Goal: Task Accomplishment & Management: Complete application form

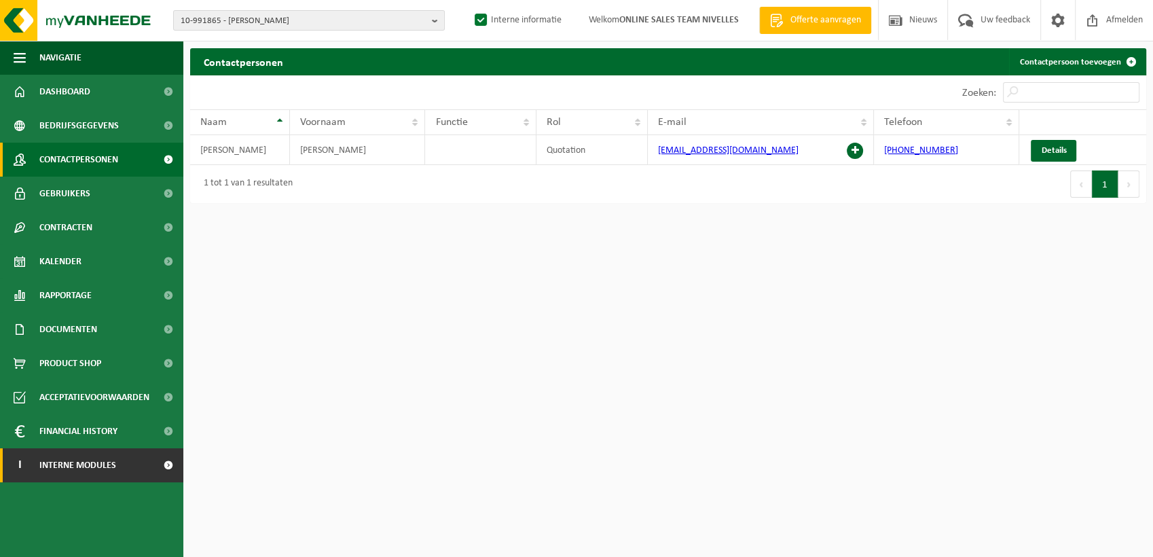
click at [137, 457] on link "I Interne modules" at bounding box center [91, 465] width 183 height 34
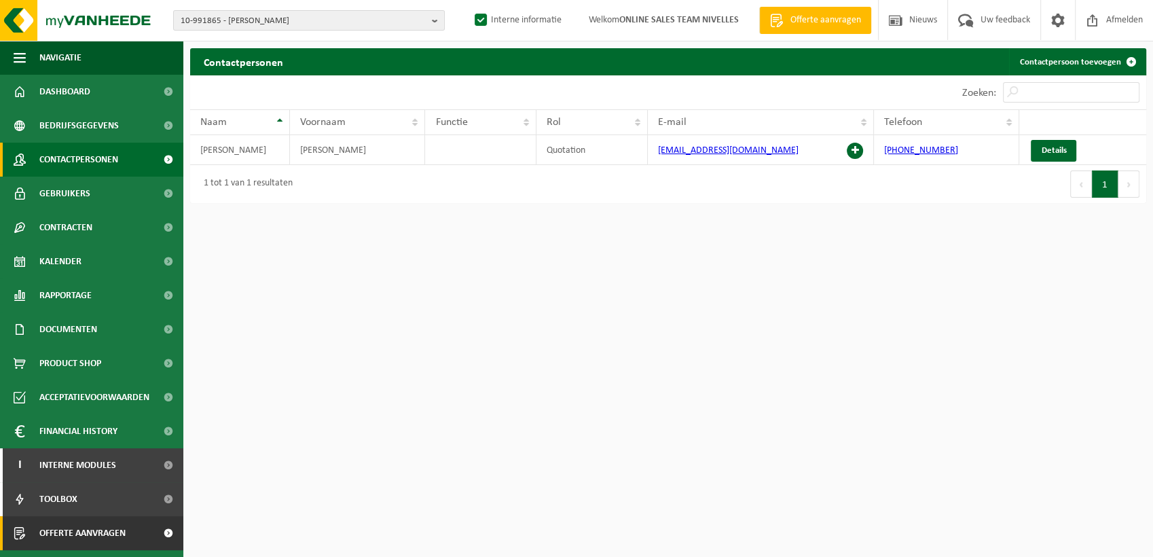
click at [163, 535] on span at bounding box center [168, 533] width 31 height 34
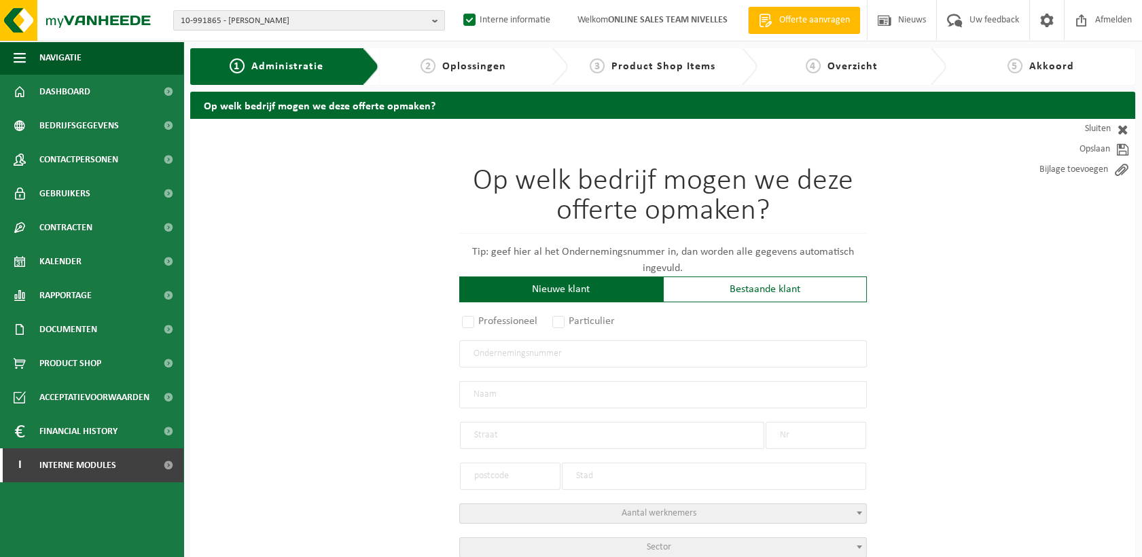
click at [551, 352] on input "text" at bounding box center [662, 353] width 407 height 27
click at [703, 293] on div "Bestaande klant" at bounding box center [765, 289] width 204 height 26
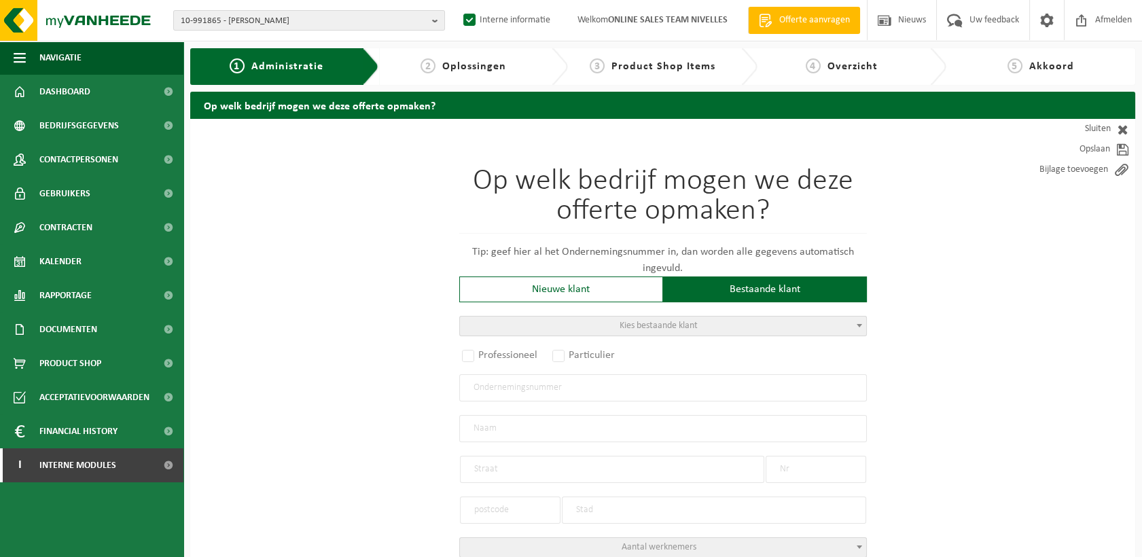
click at [564, 317] on span "Kies bestaande klant" at bounding box center [663, 325] width 406 height 19
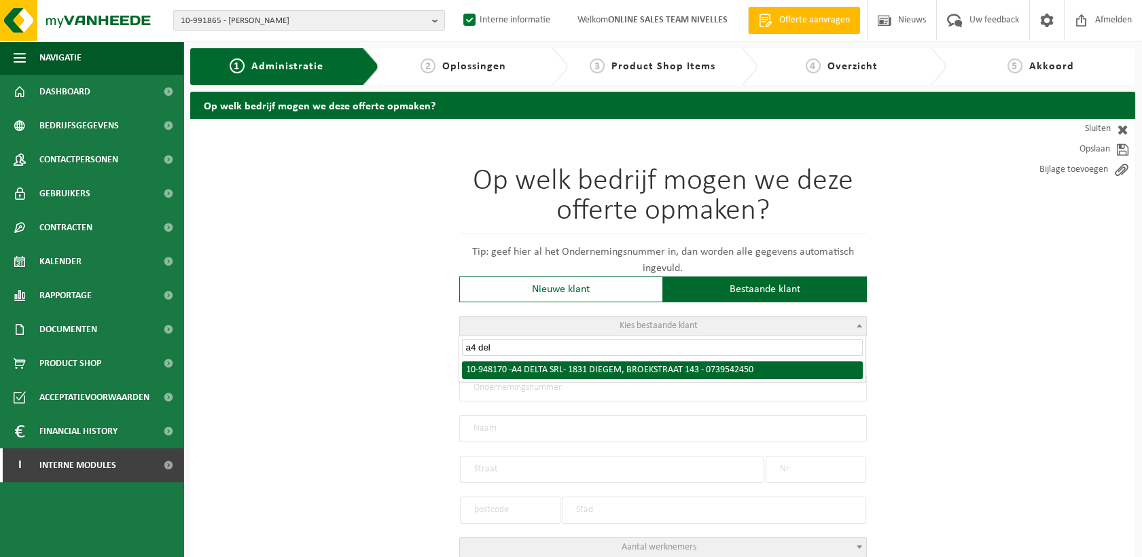
type input "a4 del"
radio input "true"
type input "0739.542.450"
type input "A4 DELTA SRL"
type input "BROEKSTRAAT"
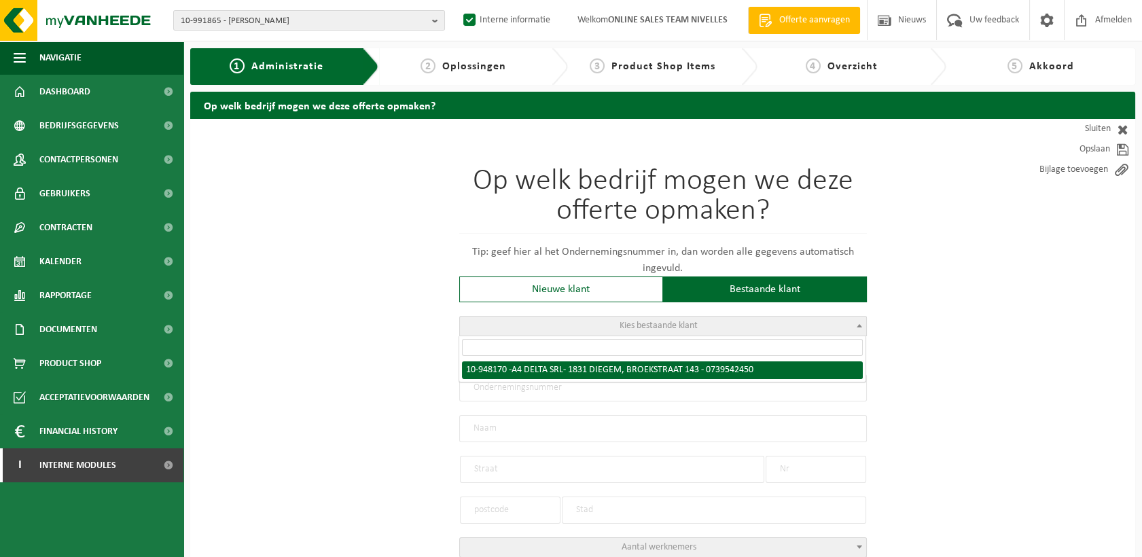
type input "143"
type input "1831"
type input "DIEGEM"
select select "11"
type input "A4 DELTA SRL"
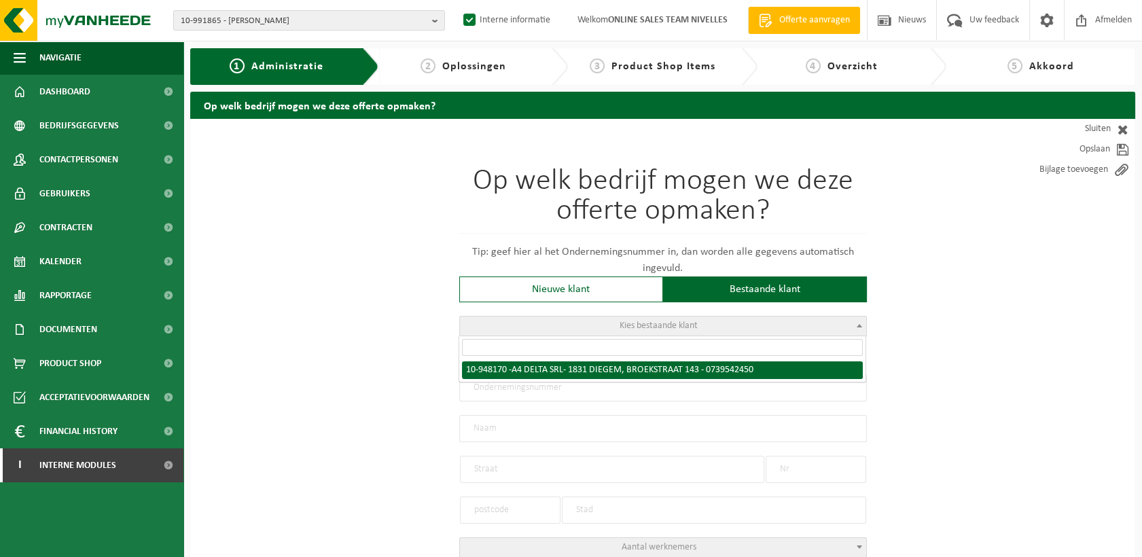
type input "BROEKSTRAAT"
type input "143"
type input "1831"
type input "DIEGEM"
select select "145431"
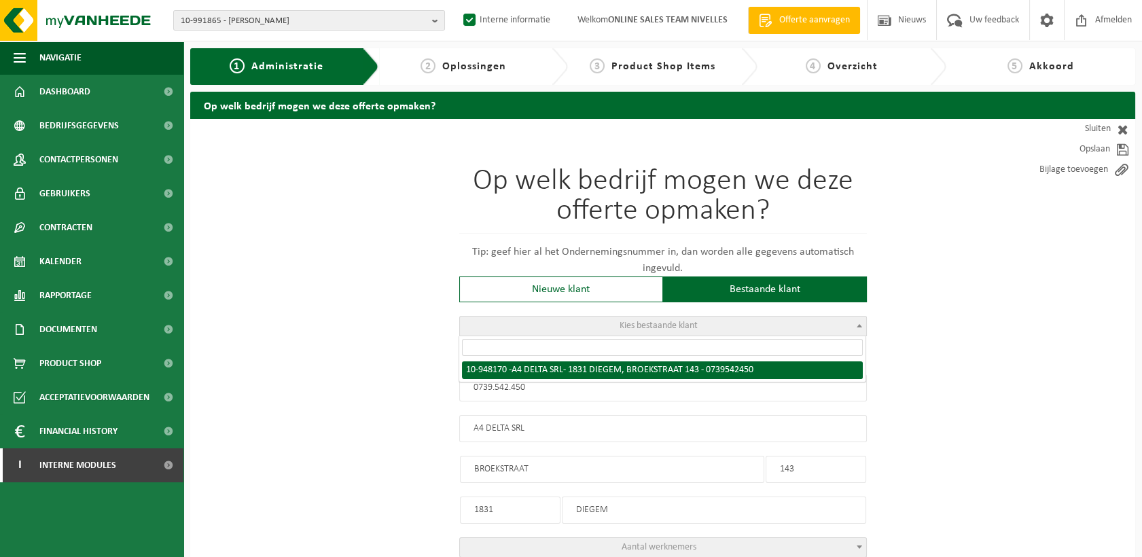
select select
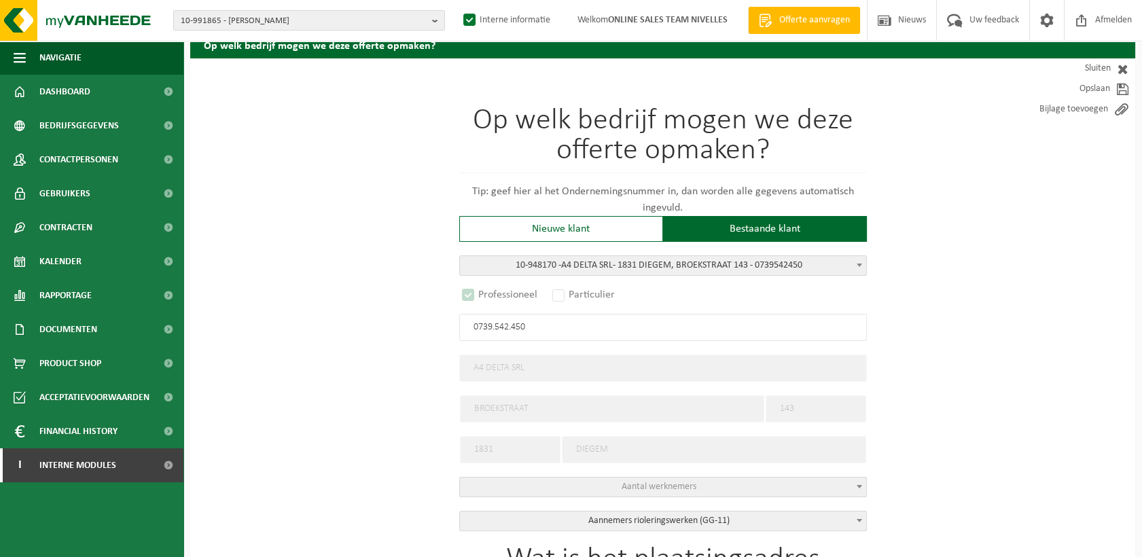
select select "D"
select select
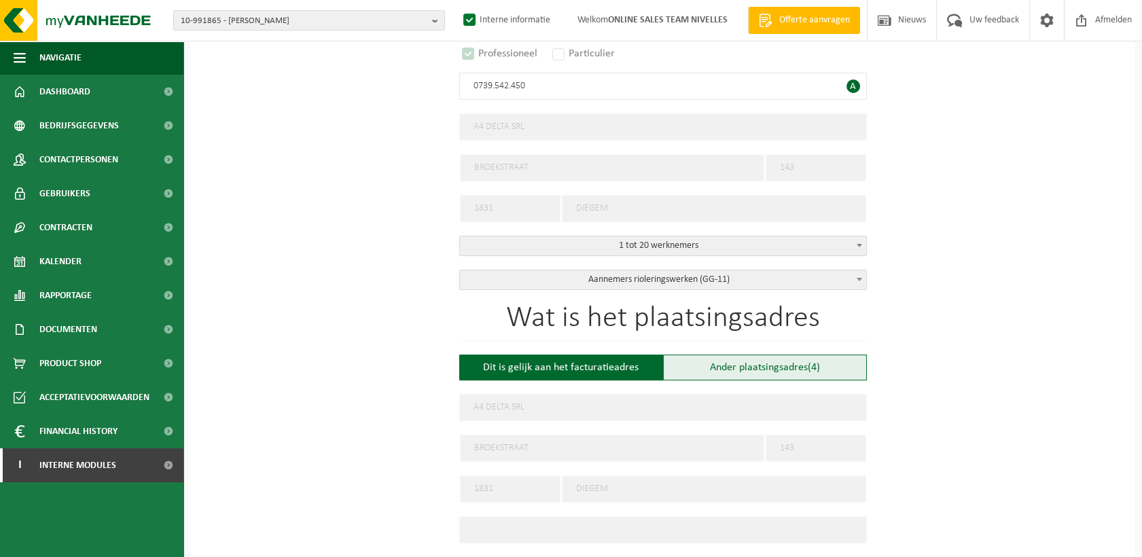
click at [782, 370] on div "Ander plaatsingsadres (4)" at bounding box center [765, 367] width 204 height 26
type input "Werf -"
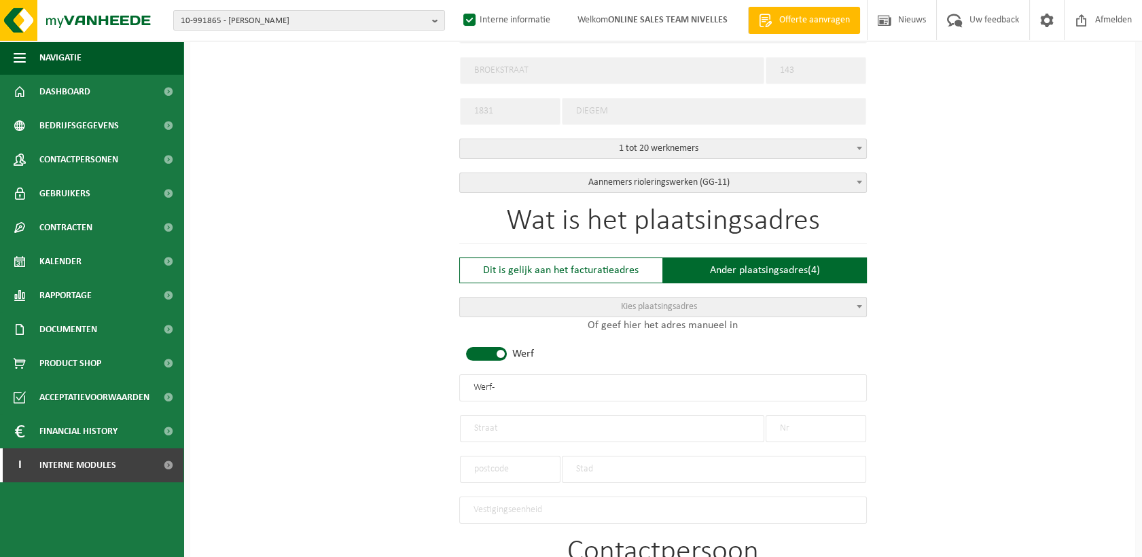
scroll to position [528, 0]
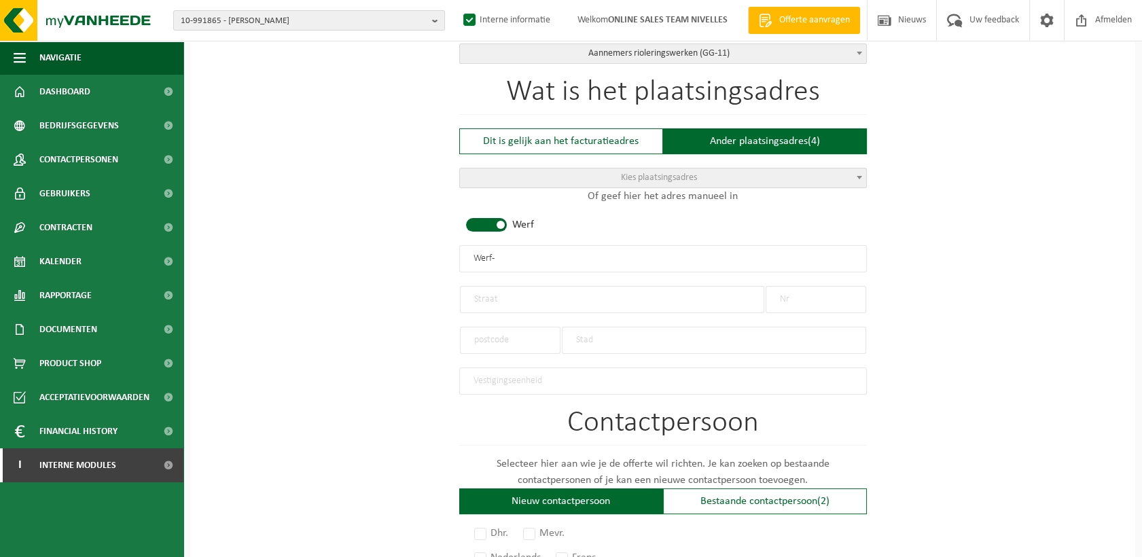
click at [543, 293] on input "text" at bounding box center [612, 299] width 304 height 27
click at [505, 293] on input "text" at bounding box center [612, 299] width 304 height 27
type input "Place Communale 10"
type input "10"
click at [598, 296] on input "Place Communale 10" at bounding box center [612, 299] width 304 height 27
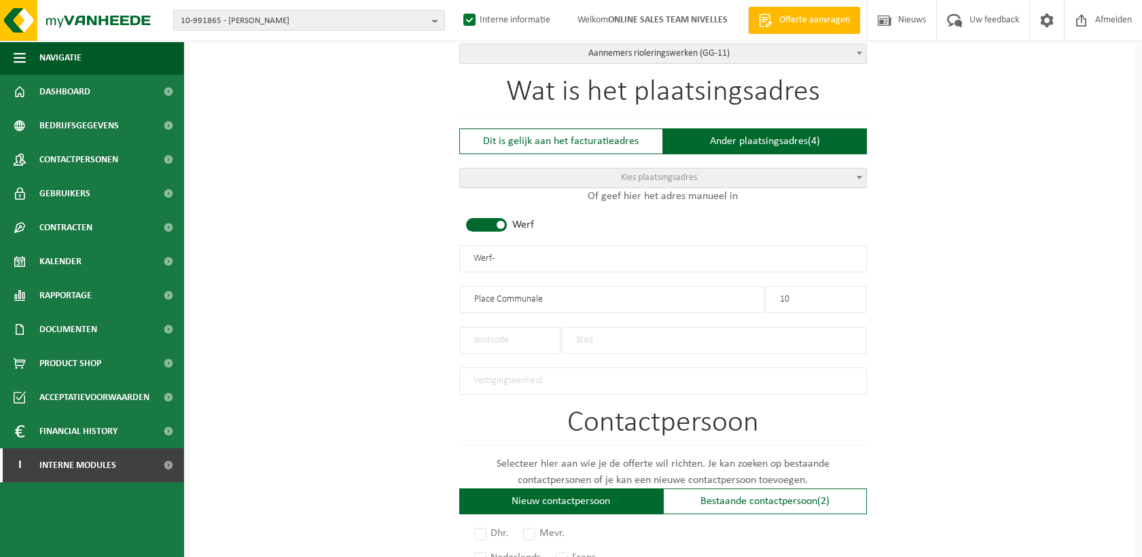
type input "Place Communale"
click at [528, 338] on input "text" at bounding box center [510, 340] width 101 height 27
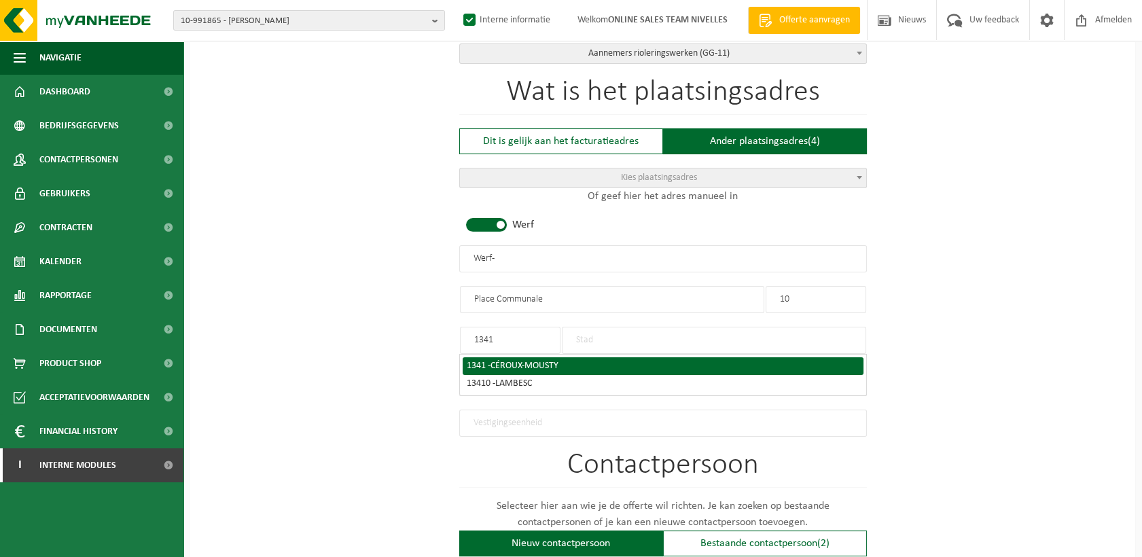
type input "1341"
drag, startPoint x: 581, startPoint y: 333, endPoint x: 596, endPoint y: 333, distance: 14.3
click at [581, 333] on input "text" at bounding box center [714, 340] width 304 height 27
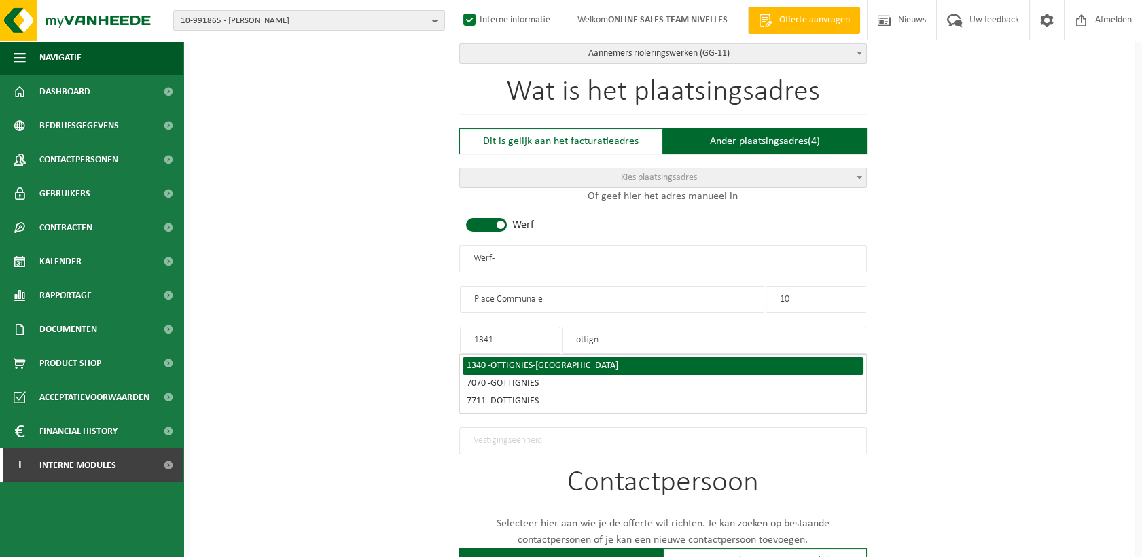
type input "ottign"
click at [507, 361] on span "OTTIGNIES-LOUVAIN-LA-NEUVE" at bounding box center [554, 366] width 128 height 10
type input "1340"
type input "OTTIGNIES-LOUVAIN-LA-NEUVE"
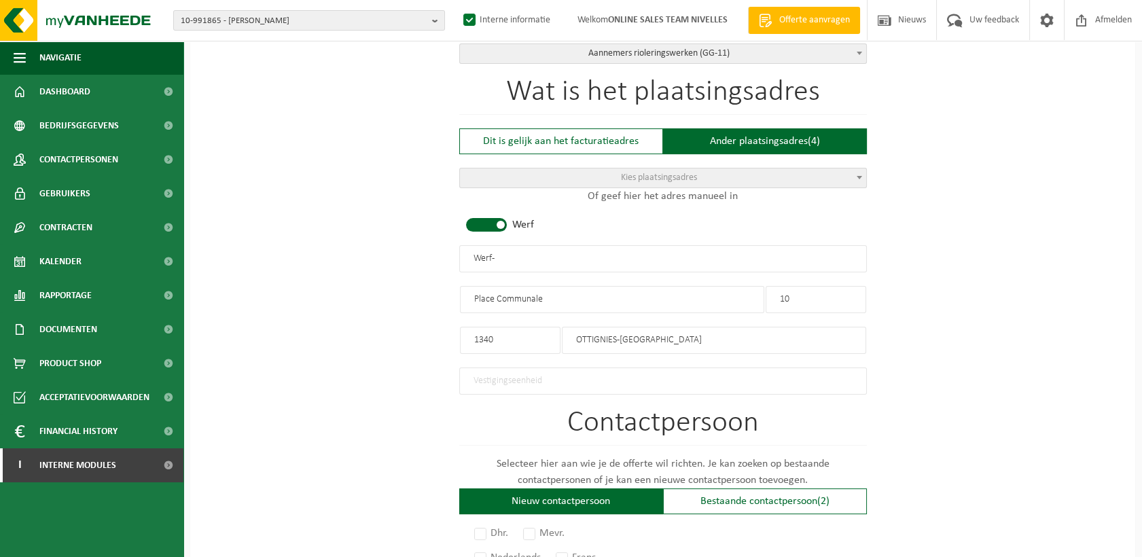
drag, startPoint x: 527, startPoint y: 255, endPoint x: 342, endPoint y: 258, distance: 184.7
click at [342, 258] on div "Op welk bedrijf mogen we deze offerte opmaken? Tip: geef hier al het Ondernemin…" at bounding box center [662, 261] width 945 height 1341
click at [507, 254] on input "A4 DELTA - OTTIGNIES-[GEOGRAPHIC_DATA]" at bounding box center [662, 258] width 407 height 27
click at [517, 254] on input "A4 DELTA - OTTIGNIES-LOUVAIN-LA-NEUVE" at bounding box center [662, 258] width 407 height 27
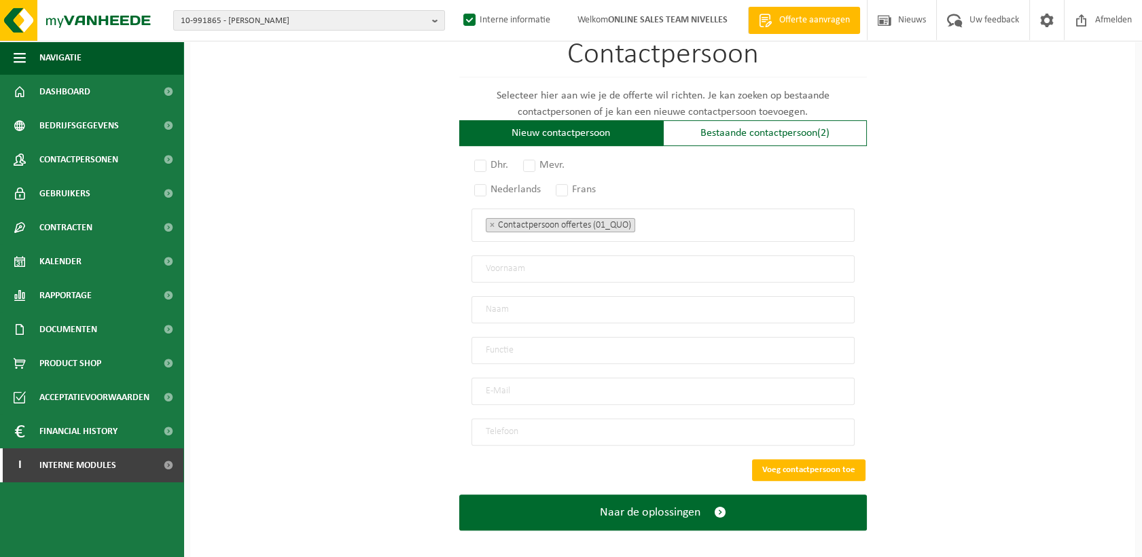
scroll to position [896, 0]
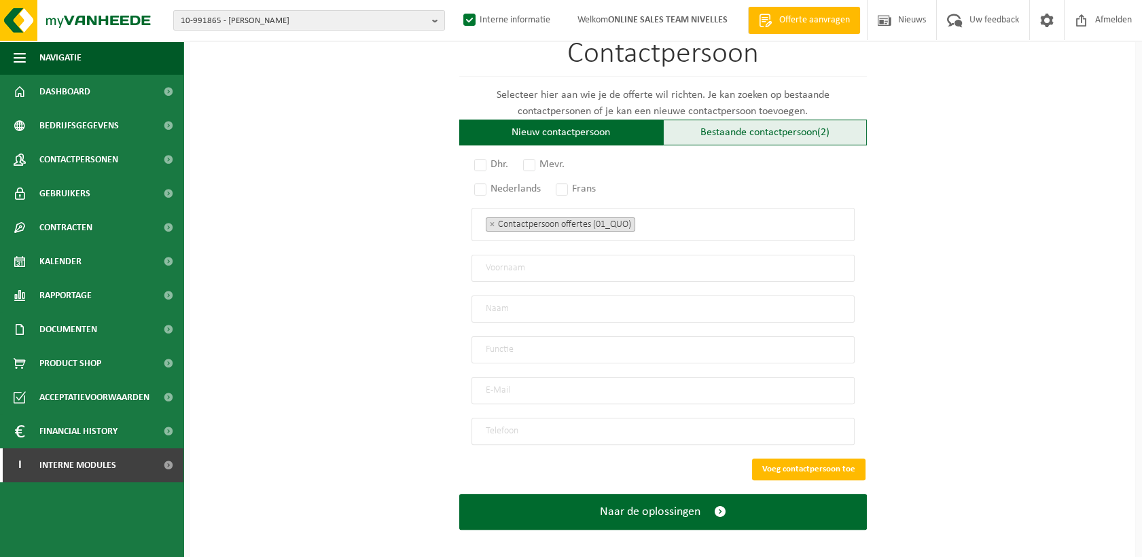
type input "A4 DELTA - OTTIGNIES-LOUVAIN-LA-NEUVE"
click at [729, 130] on div "Bestaande contactpersoon (2)" at bounding box center [765, 133] width 204 height 26
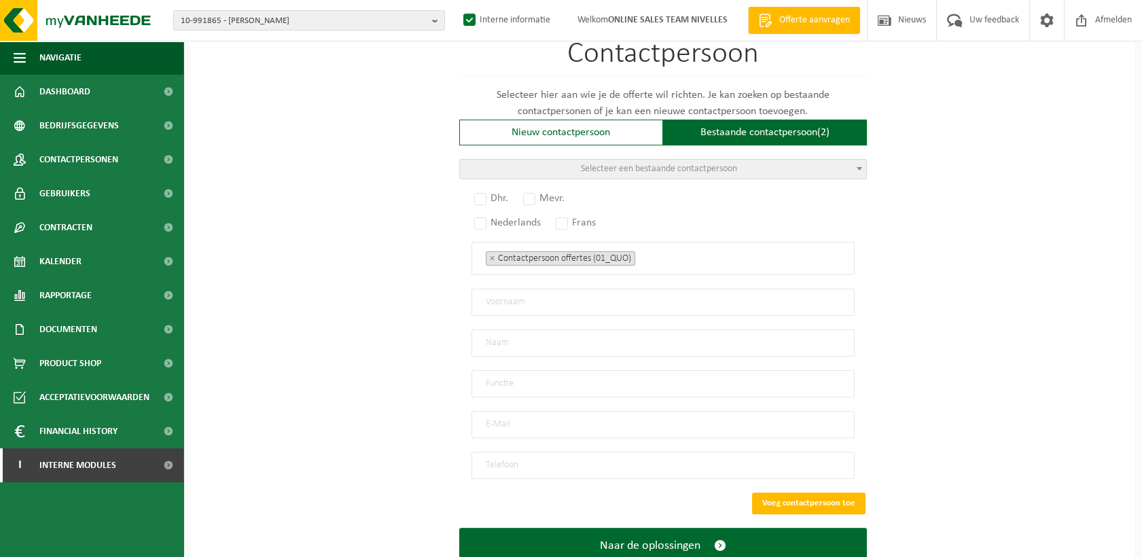
click at [567, 163] on span "Selecteer een bestaande contactpersoon" at bounding box center [663, 169] width 406 height 19
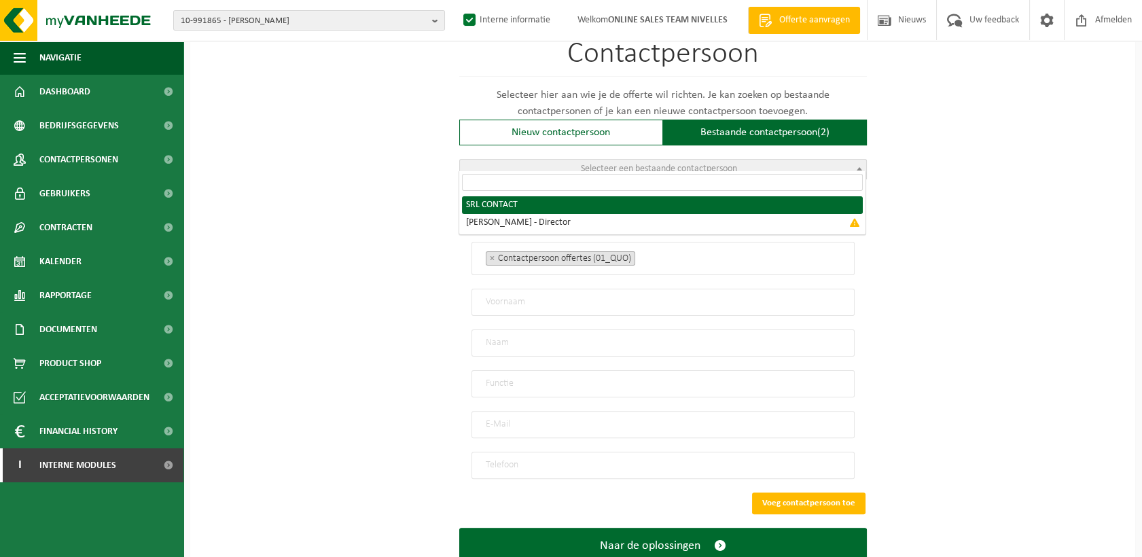
radio input "true"
select select "{"code":"10-948171","firstname":"CONTACT","surname":"SRL","gender":"Unknown","p…"
type input "CONTACT"
type input "SRL"
type input "a4delta@hotmail.com"
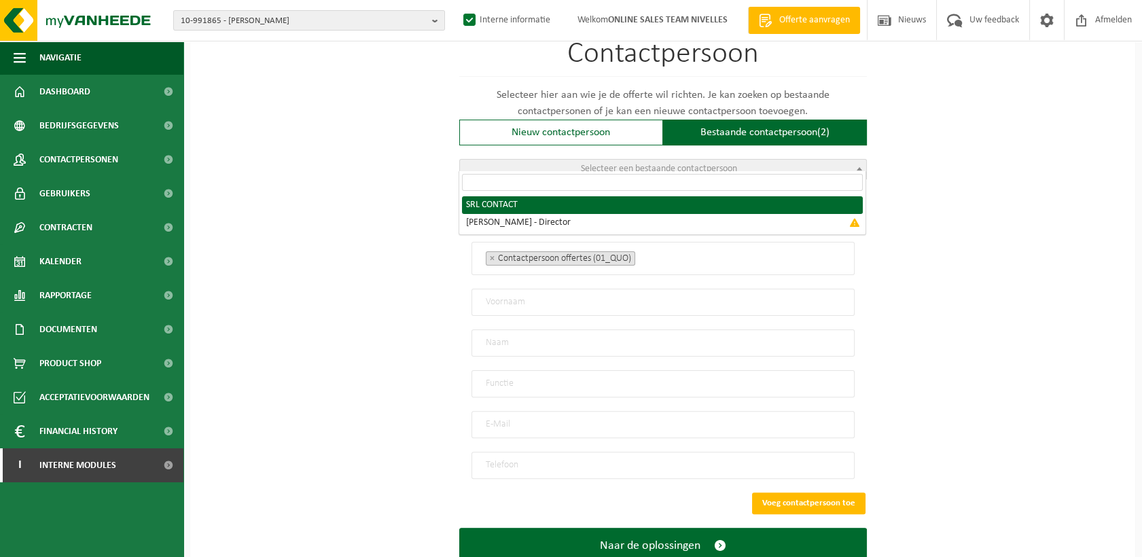
type input "0473/85 23 00"
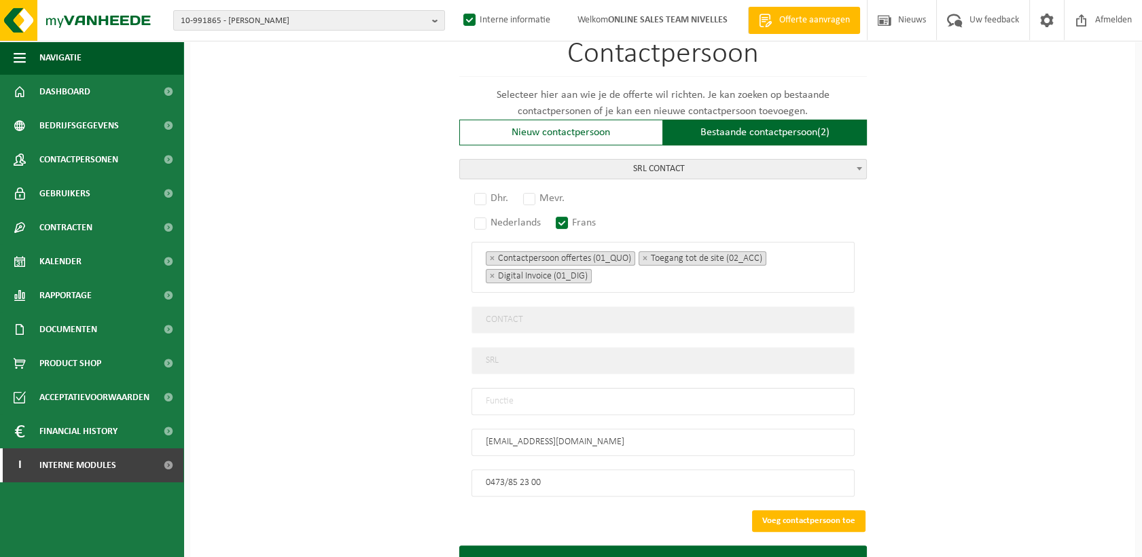
scroll to position [947, 0]
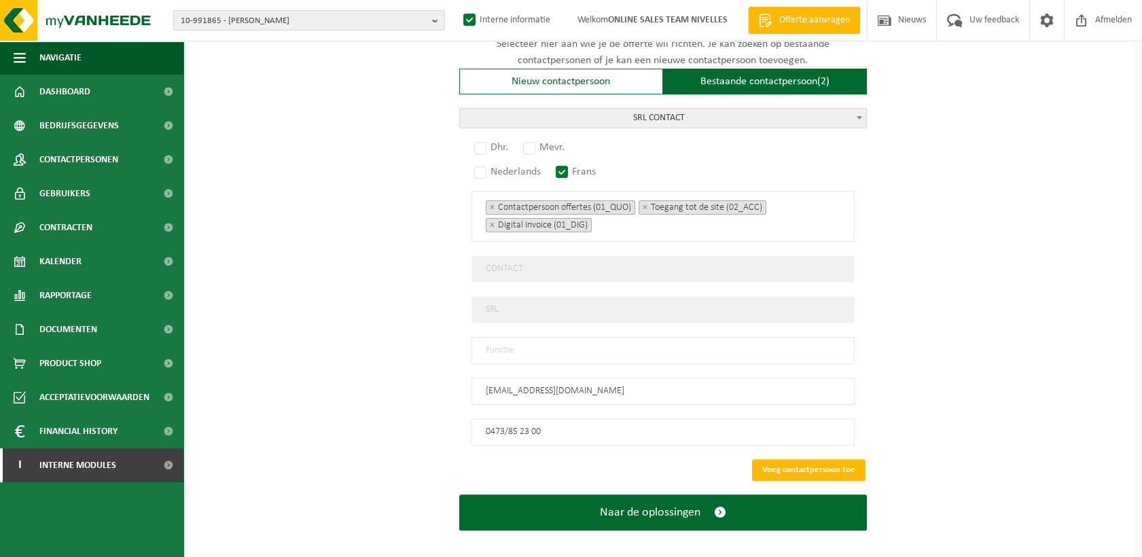
click at [495, 348] on input "text" at bounding box center [662, 350] width 383 height 27
type input "Manager"
click at [483, 143] on label "Dhr." at bounding box center [491, 147] width 41 height 19
radio input "true"
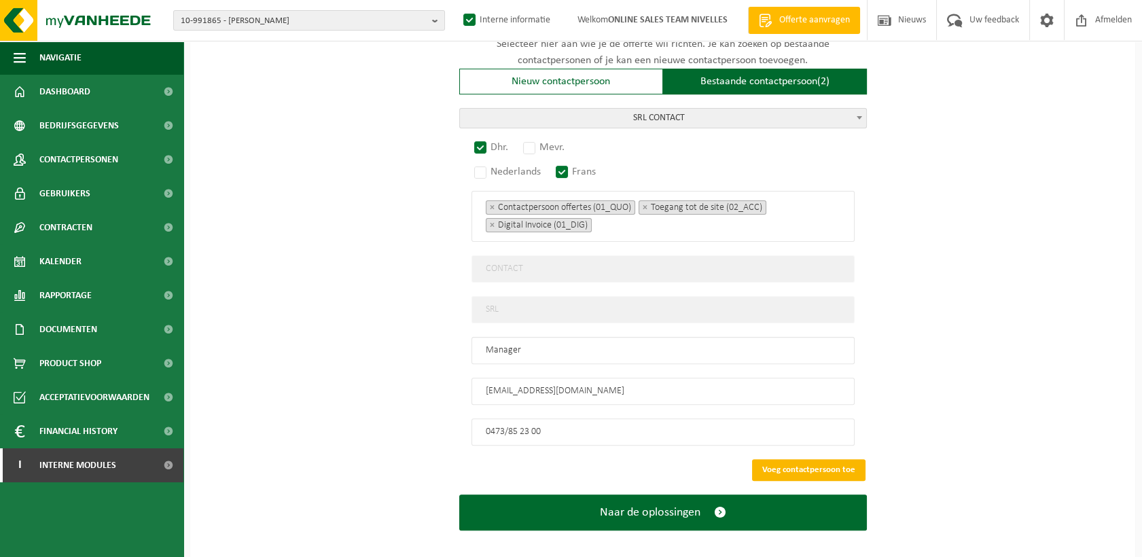
click at [795, 459] on button "Voeg contactpersoon toe" at bounding box center [808, 470] width 113 height 22
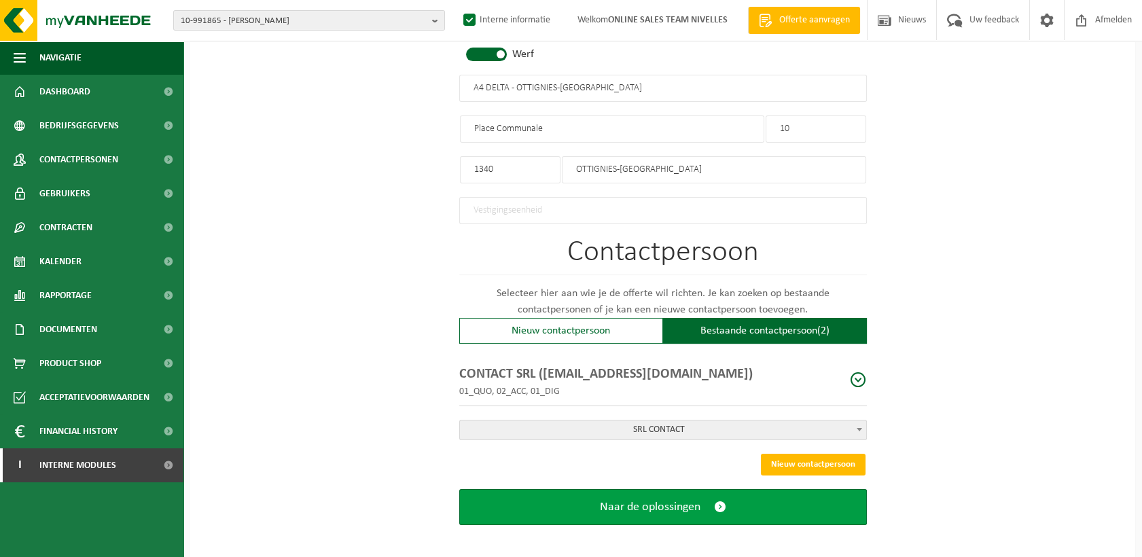
click at [716, 500] on span "submit" at bounding box center [720, 507] width 12 height 14
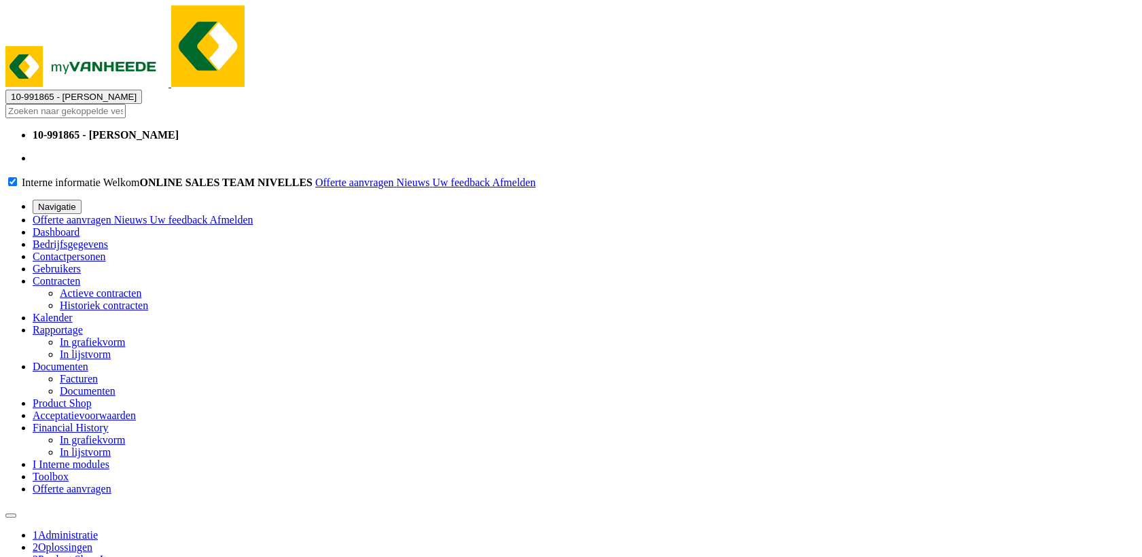
select select
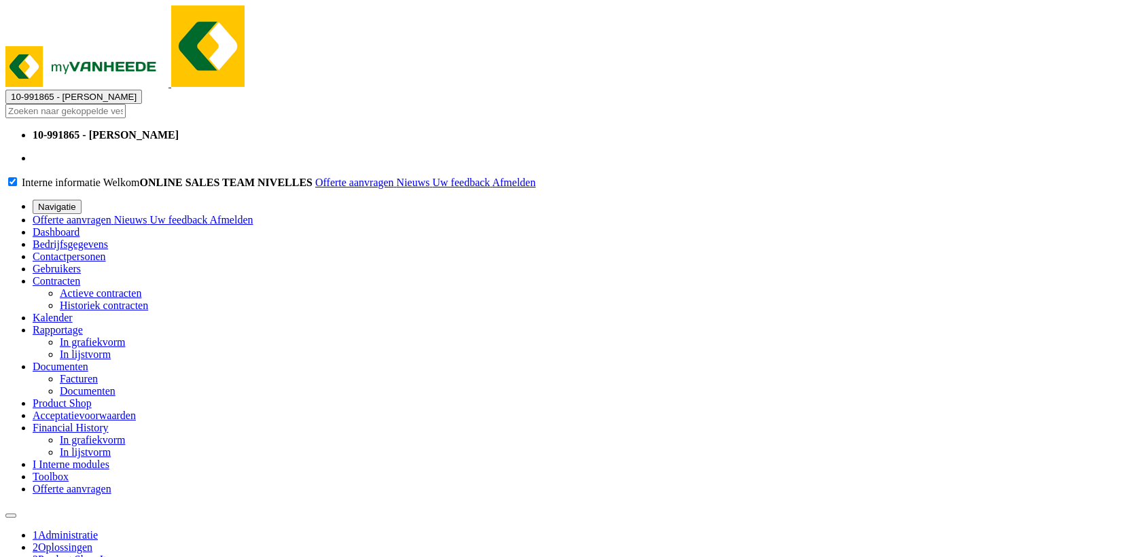
select select
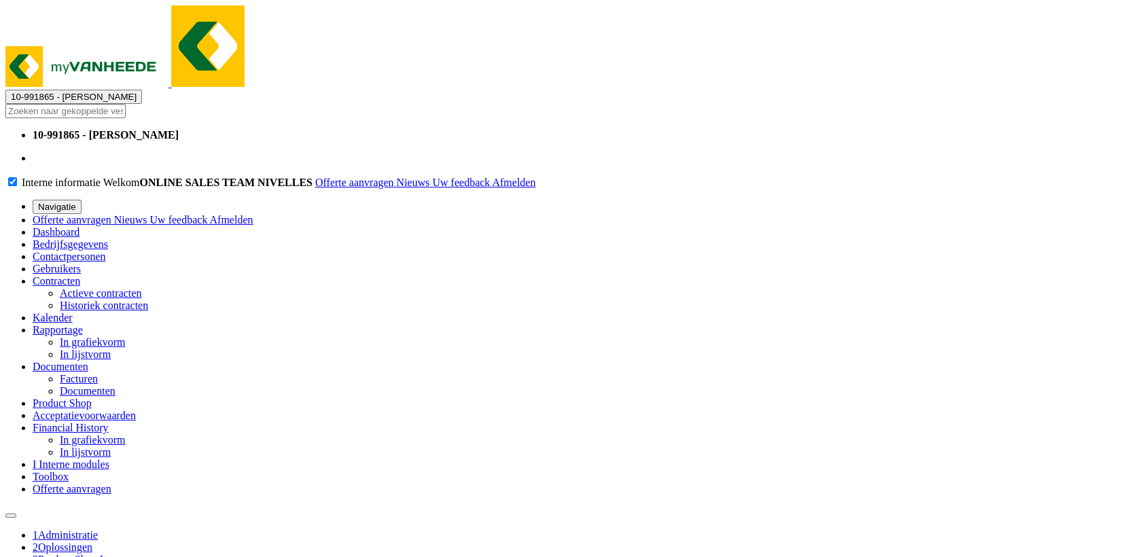
select select
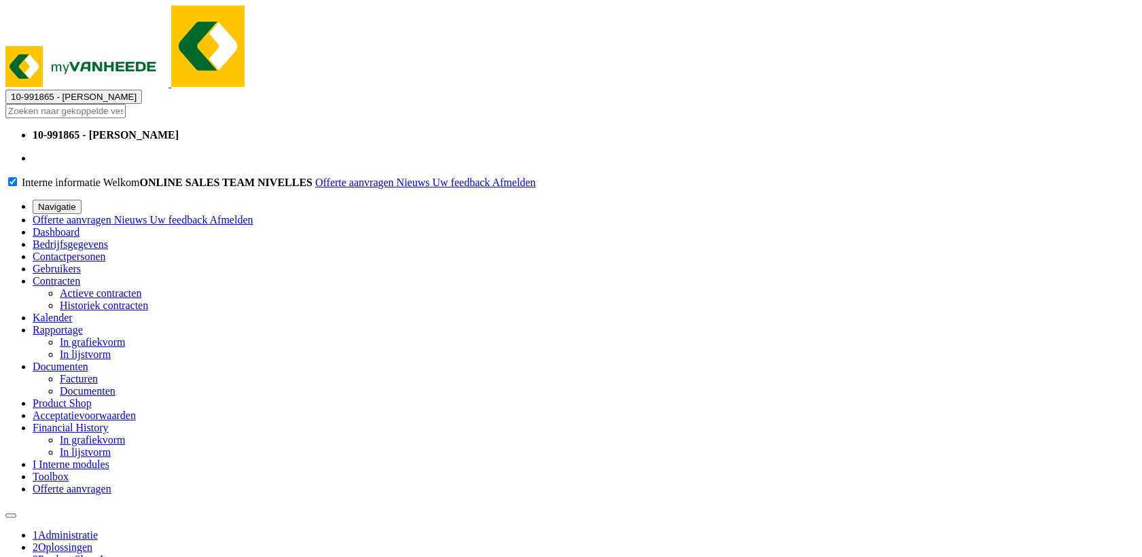
select select
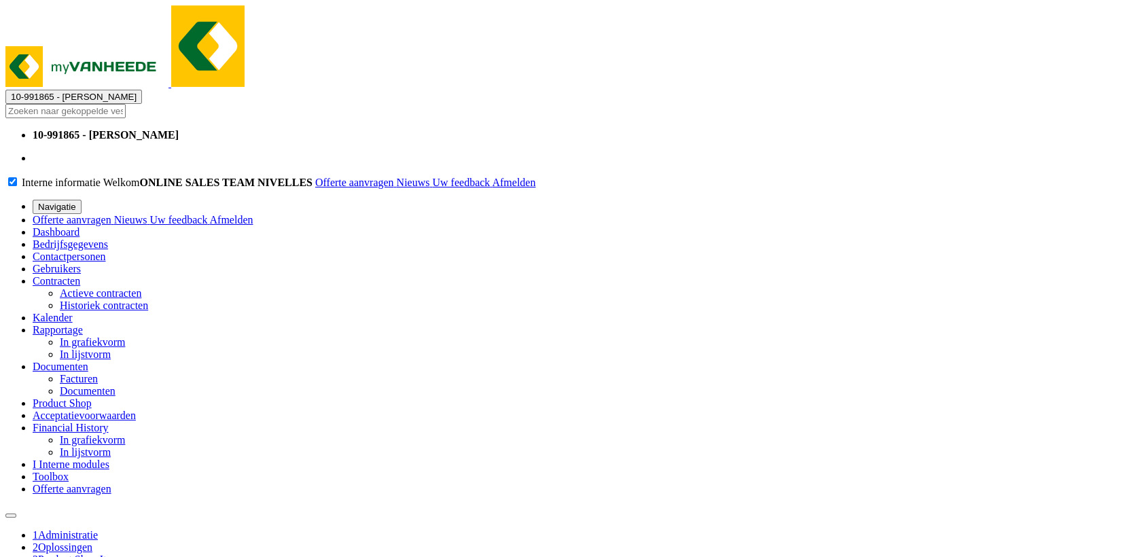
select select
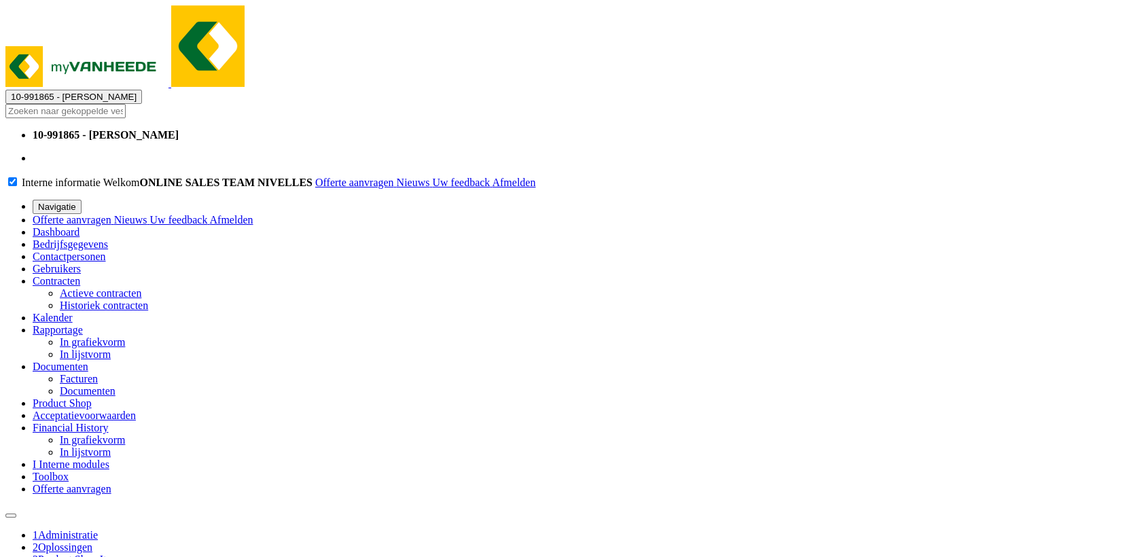
select select
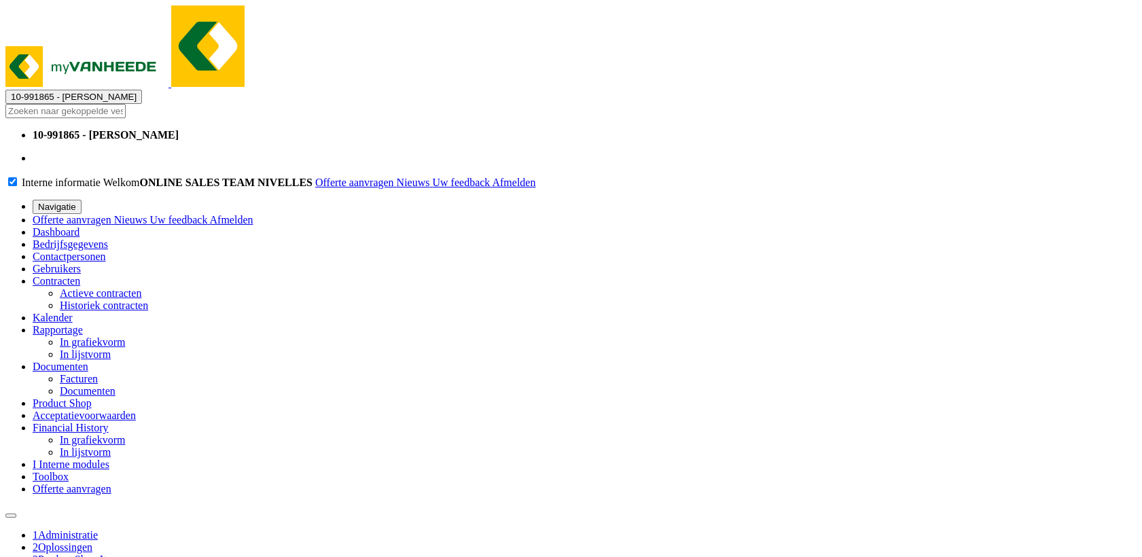
select select
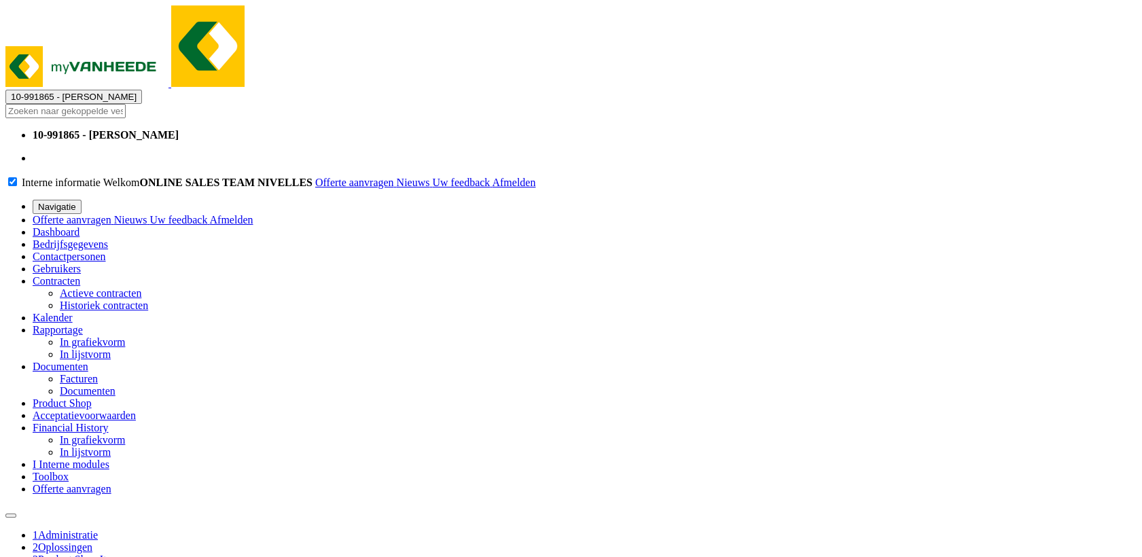
select select
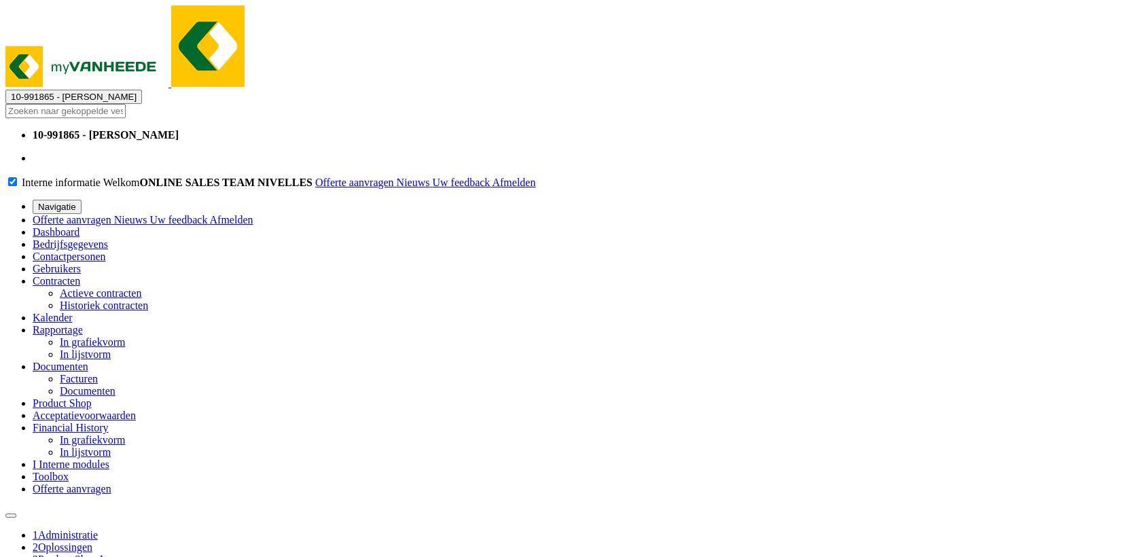
type input "000291"
select select
select select "197"
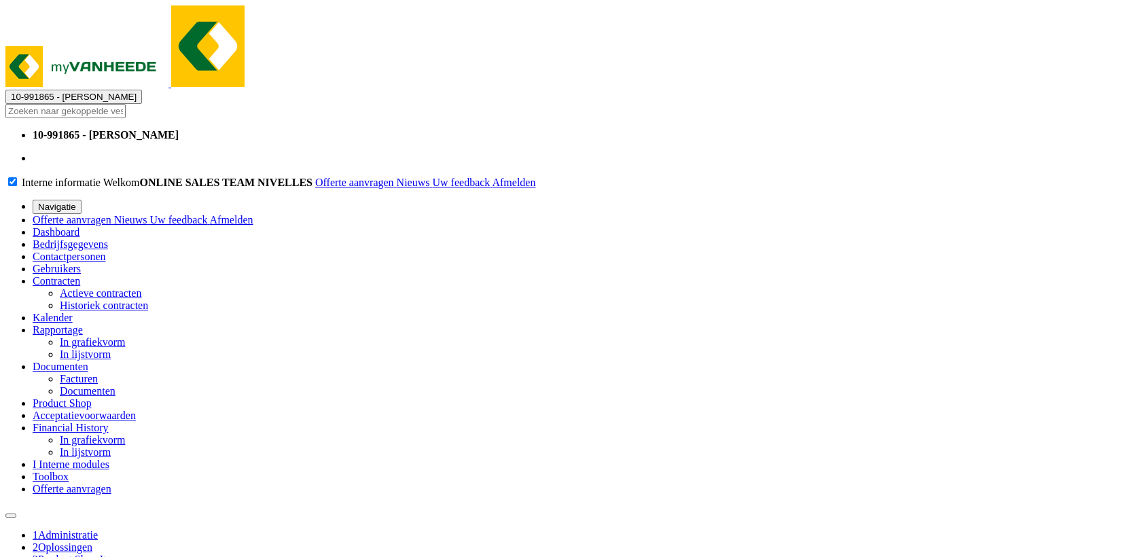
select select
select select "25"
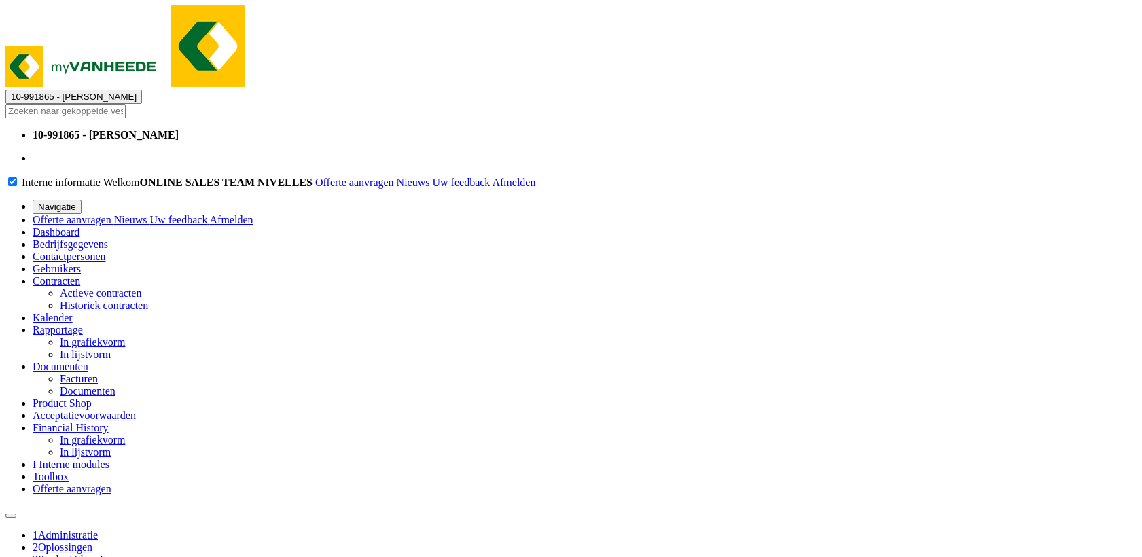
select select
select select "197"
select select
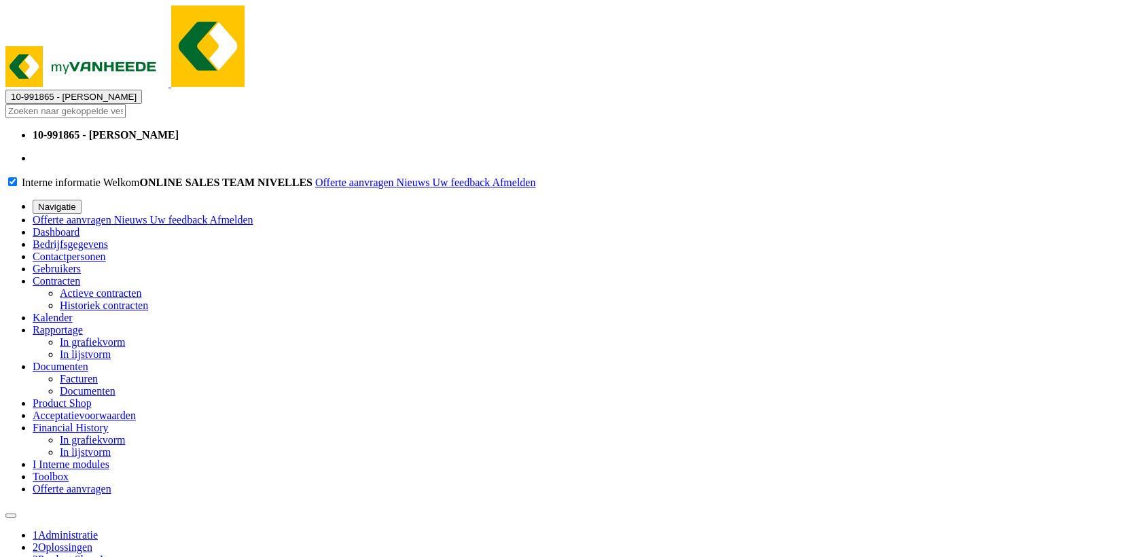
select select "197"
select select
select select "25"
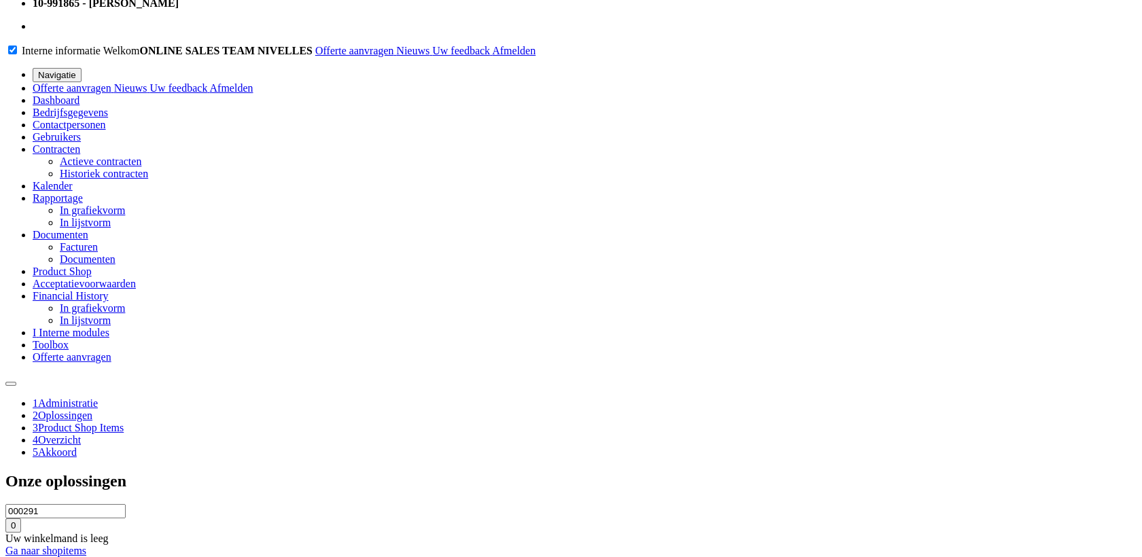
scroll to position [151, 0]
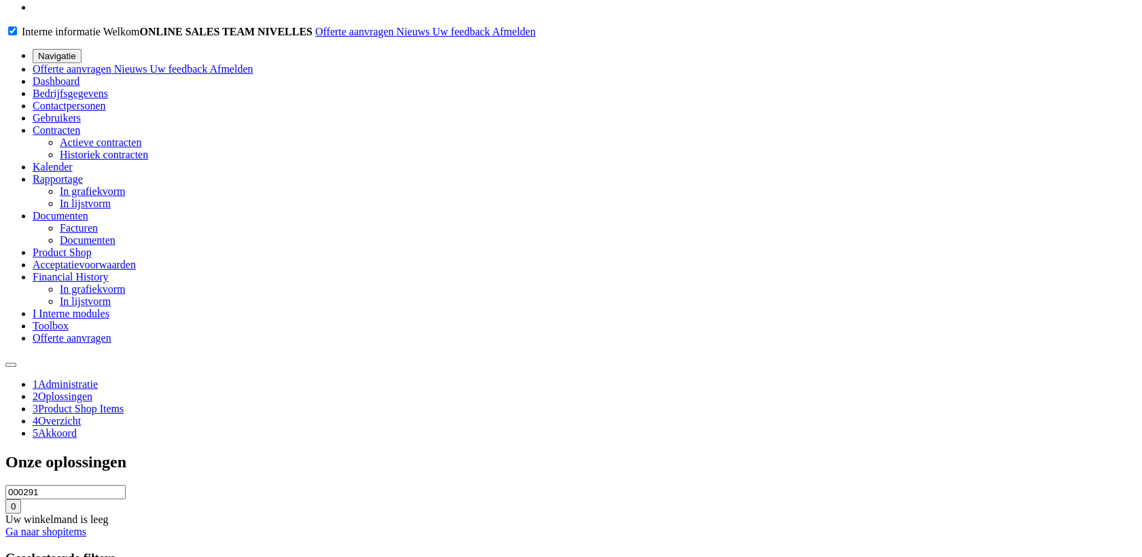
type input "2025-09-02"
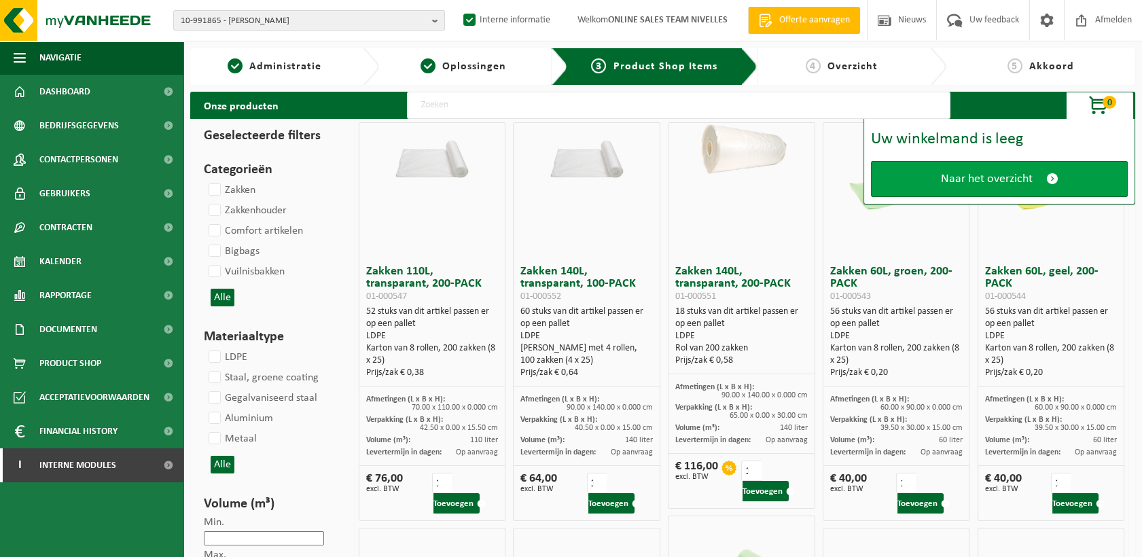
click at [970, 193] on link "Naar het overzicht" at bounding box center [999, 179] width 257 height 36
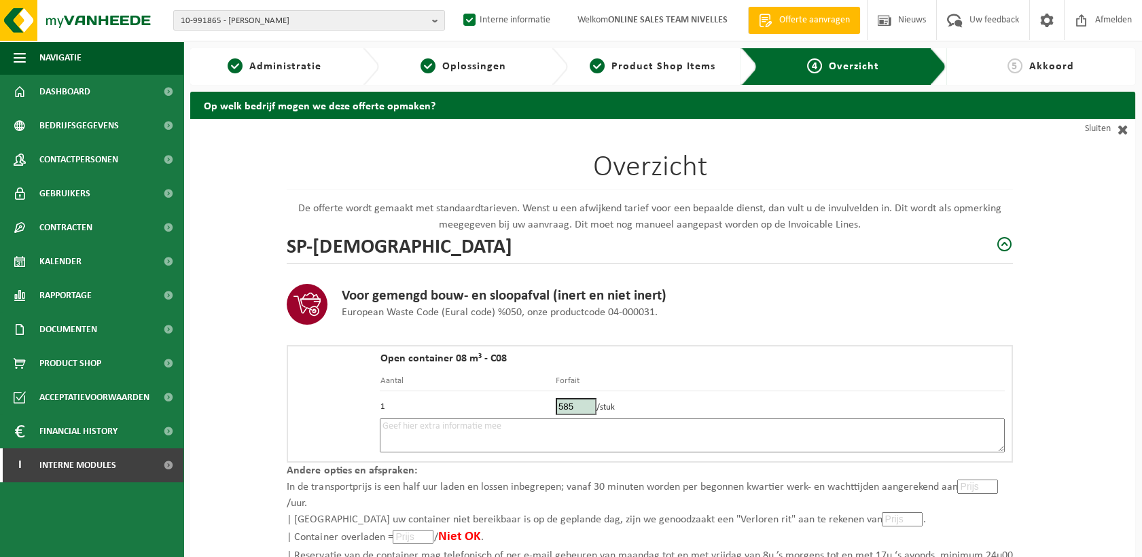
click at [522, 435] on textarea at bounding box center [692, 435] width 625 height 34
drag, startPoint x: 428, startPoint y: 427, endPoint x: 160, endPoint y: 426, distance: 268.2
click at [160, 426] on div "Navigatie Offerte aanvragen Nieuws Uw feedback Afmelden Dashboard Bedrijfsgegev…" at bounding box center [571, 356] width 1142 height 713
click at [528, 424] on textarea "Placement 2/09 -" at bounding box center [692, 435] width 625 height 34
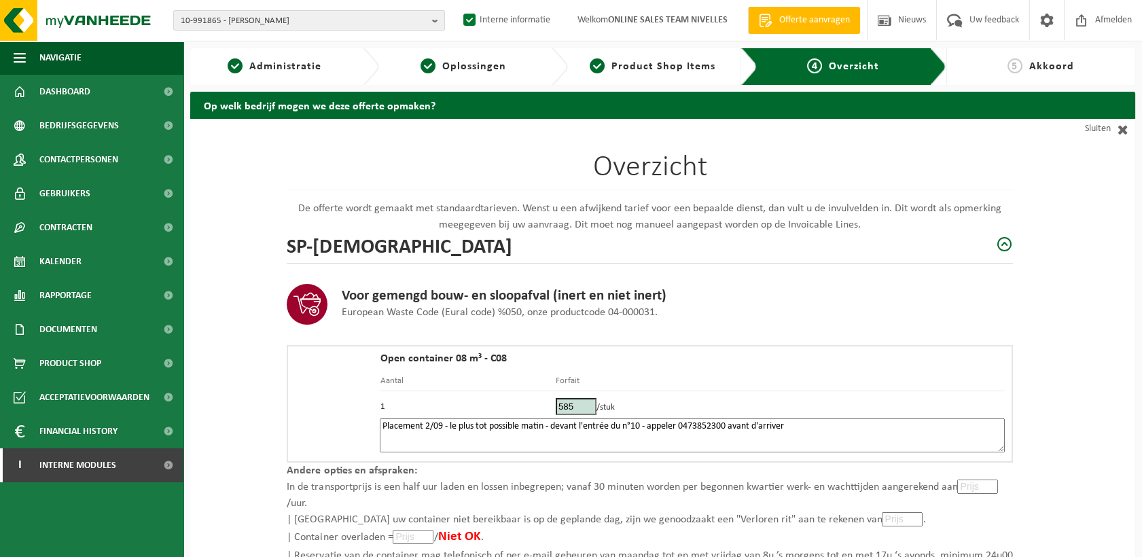
click at [701, 425] on textarea "Placement 2/09 - le plus tot possible matin - devant l'entrée du n°10 - appeler…" at bounding box center [692, 435] width 625 height 34
click at [712, 425] on textarea "Placement 2/09 - le plus tot possible matin - devant l'entrée du n°10 - appeler…" at bounding box center [692, 435] width 625 height 34
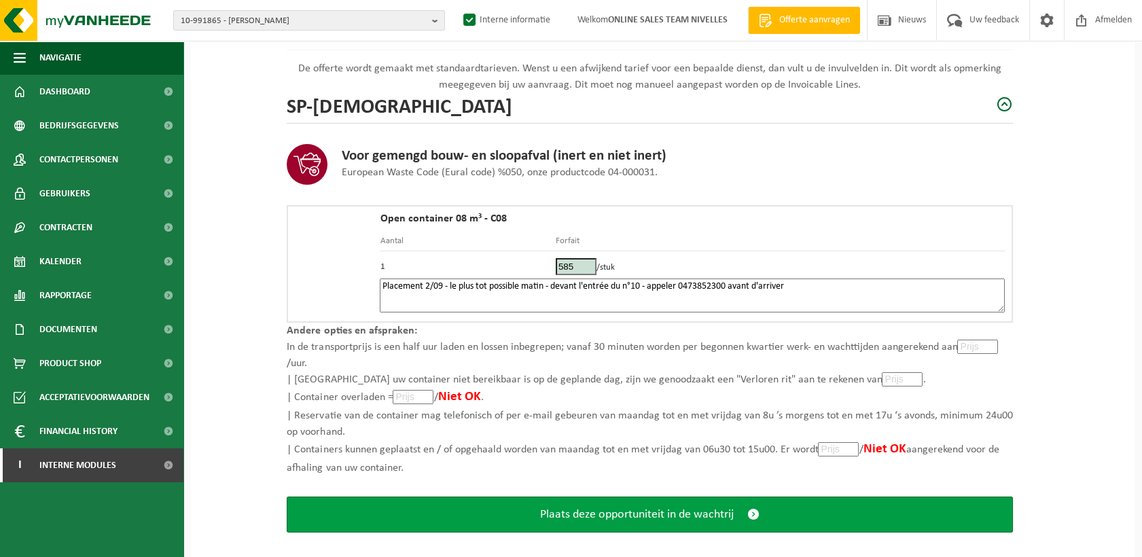
scroll to position [153, 0]
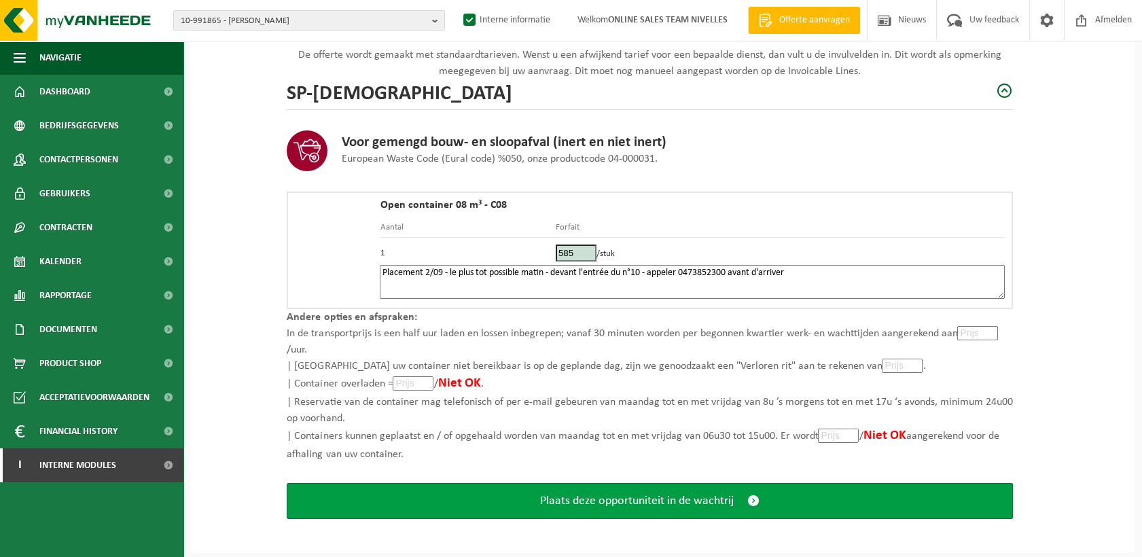
type textarea "Placement 2/09 - le plus tot possible matin - devant l'entrée du n°10 - appeler…"
click at [689, 494] on span "Plaats deze opportuniteit in de wachtrij" at bounding box center [637, 501] width 194 height 14
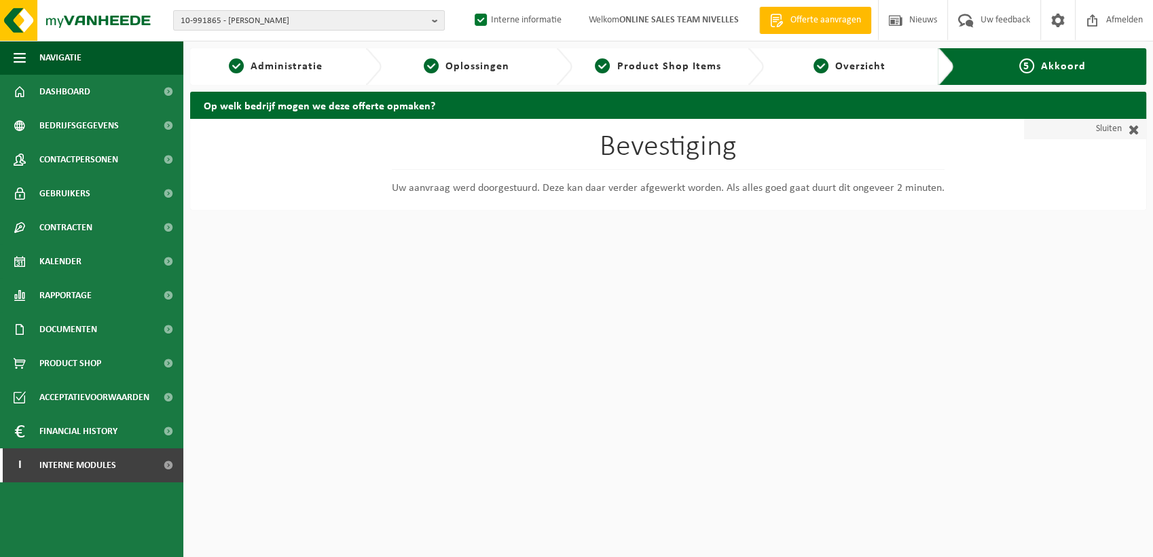
click at [1118, 128] on link "Sluiten" at bounding box center [1085, 129] width 122 height 20
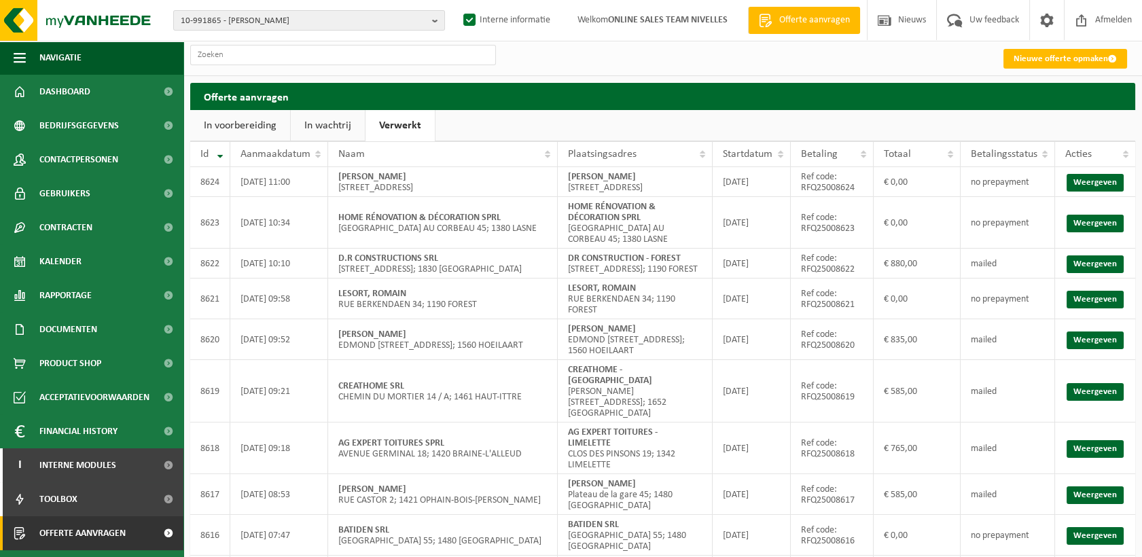
click at [325, 123] on link "In wachtrij" at bounding box center [328, 125] width 74 height 31
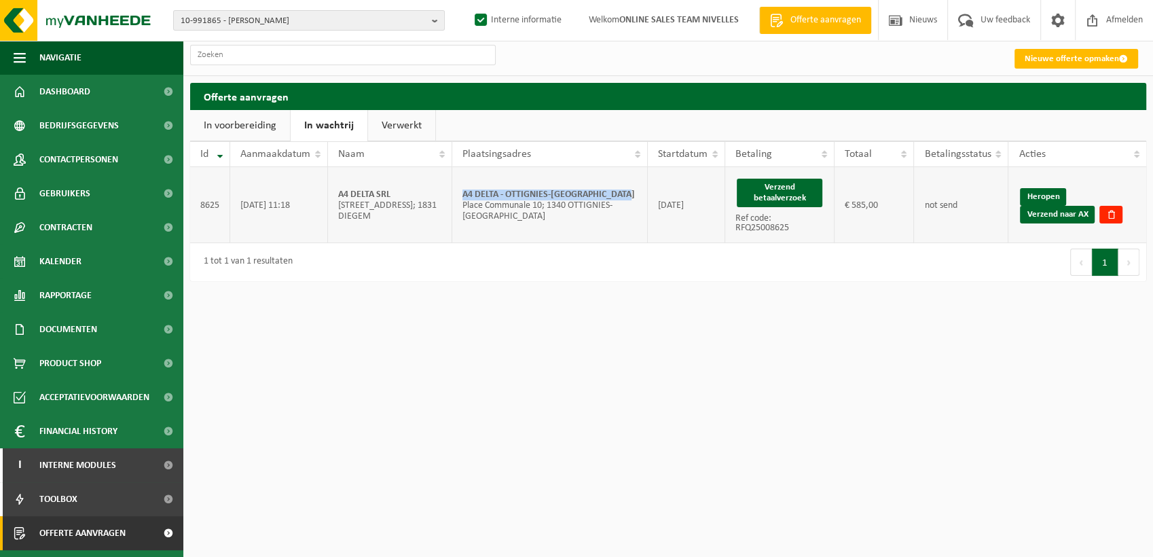
drag, startPoint x: 632, startPoint y: 190, endPoint x: 456, endPoint y: 195, distance: 175.9
click at [456, 195] on td "A4 DELTA - OTTIGNIES-LOUVAIN-LA-NEUVE Place Communale 10; 1340 OTTIGNIES-LOUVAI…" at bounding box center [550, 205] width 196 height 76
copy strong "A4 DELTA - OTTIGNIES-[GEOGRAPHIC_DATA]"
click at [801, 192] on button "Verzend betaalverzoek" at bounding box center [780, 193] width 86 height 29
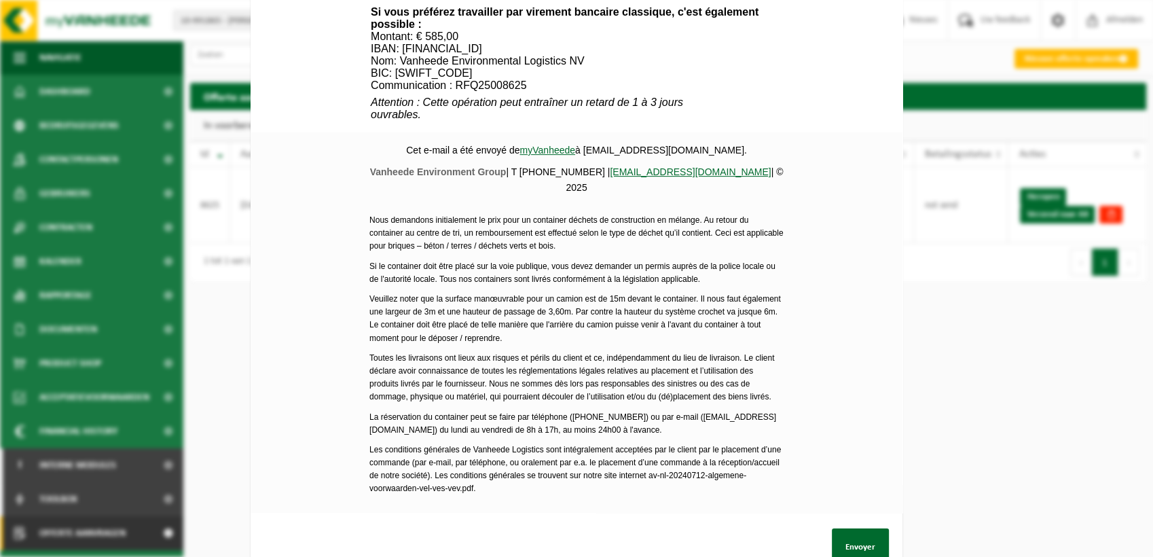
scroll to position [574, 0]
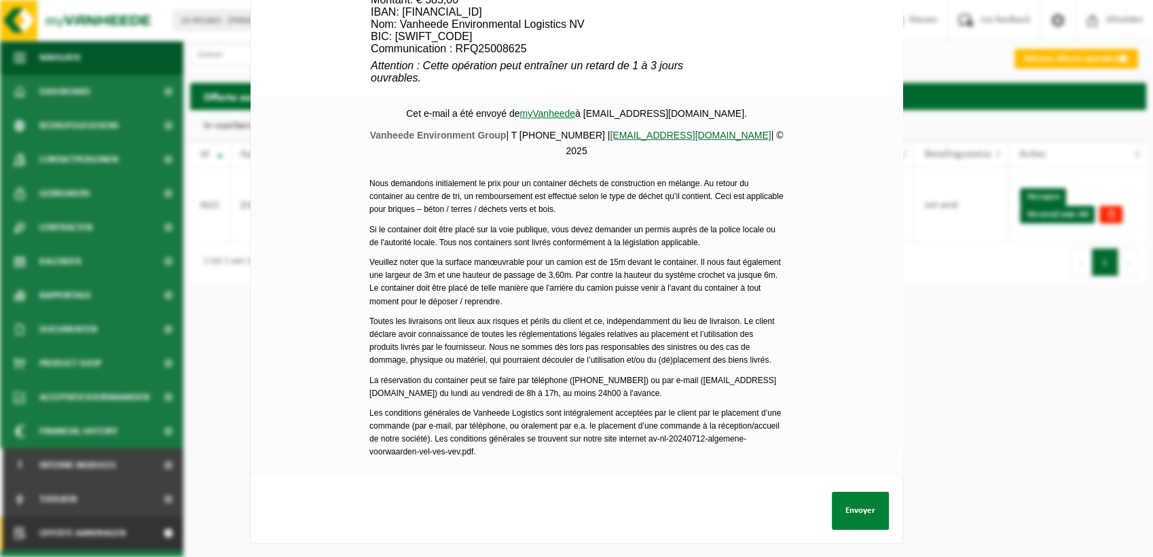
click at [869, 507] on button "Envoyer" at bounding box center [860, 511] width 57 height 38
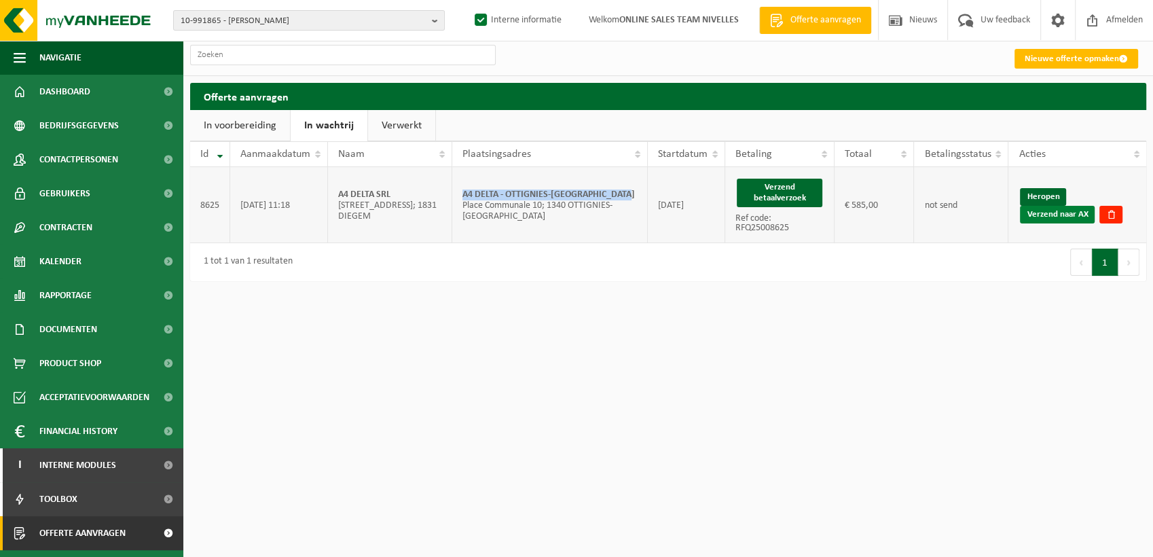
click at [1058, 217] on link "Verzend naar AX" at bounding box center [1057, 215] width 75 height 18
